Goal: Information Seeking & Learning: Learn about a topic

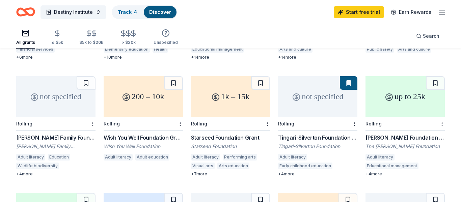
scroll to position [162, 0]
click at [55, 142] on div "[PERSON_NAME] Family Foundation Inc" at bounding box center [55, 145] width 79 height 7
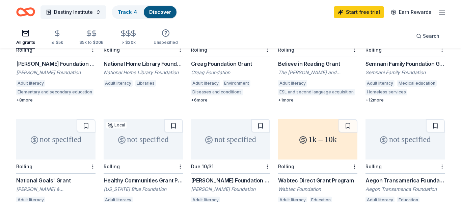
scroll to position [391, 0]
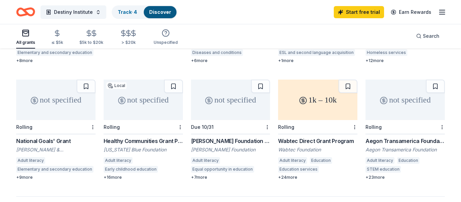
click at [132, 146] on div "[US_STATE] Blue Foundation" at bounding box center [143, 149] width 79 height 7
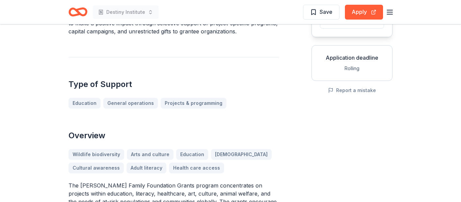
scroll to position [108, 0]
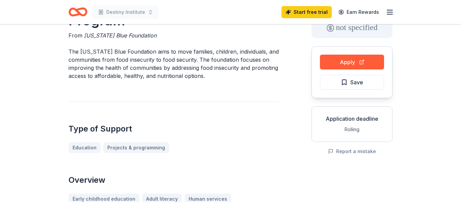
scroll to position [27, 0]
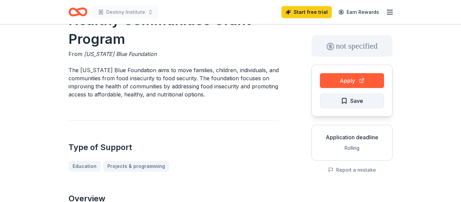
click at [341, 100] on span "Save" at bounding box center [352, 101] width 22 height 9
